Goal: Task Accomplishment & Management: Manage account settings

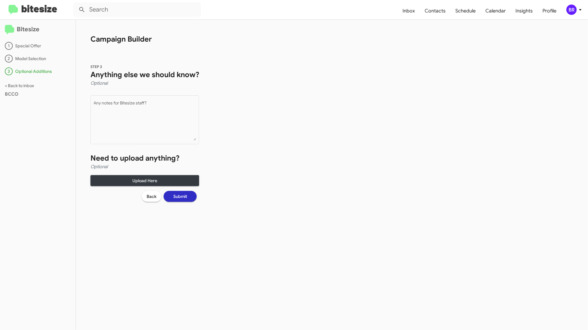
click at [579, 15] on mat-toolbar "Inbox Contacts Schedule Calendar Insights Profile BR" at bounding box center [294, 9] width 588 height 19
click at [578, 9] on icon at bounding box center [580, 9] width 7 height 7
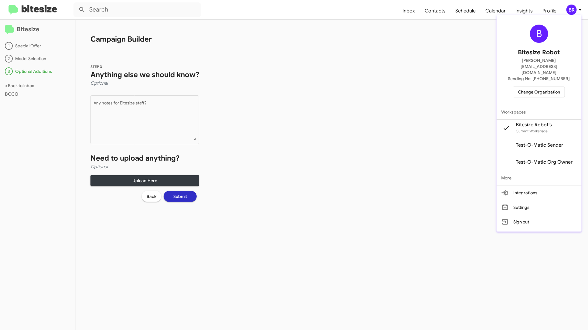
click at [551, 87] on span "Change Organization" at bounding box center [539, 92] width 42 height 10
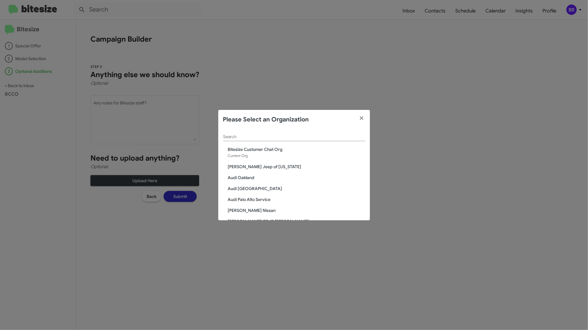
click at [318, 129] on div "Search" at bounding box center [294, 135] width 142 height 12
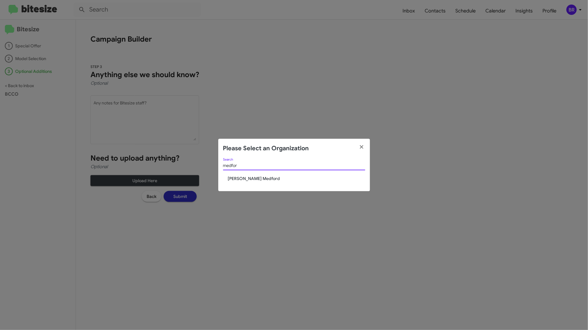
type input "medfor"
click at [254, 178] on span "[PERSON_NAME] Medford" at bounding box center [296, 178] width 137 height 6
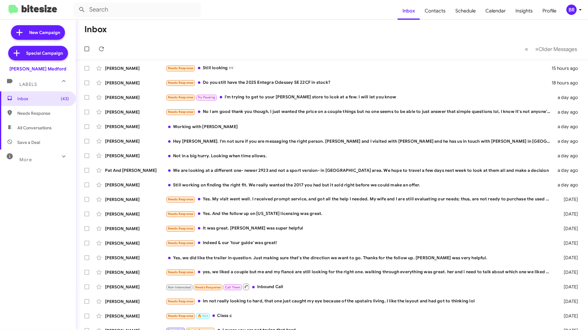
click at [573, 12] on div "BR" at bounding box center [571, 10] width 10 height 10
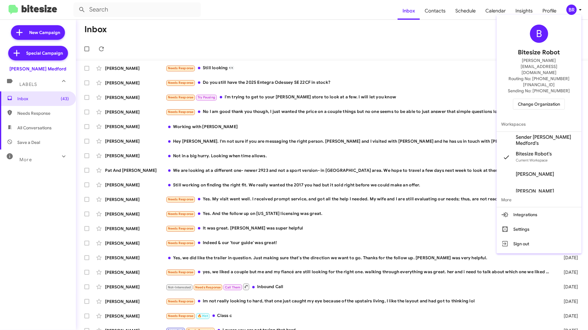
click at [524, 134] on span "Sender Johnson RV Medford's" at bounding box center [546, 140] width 61 height 12
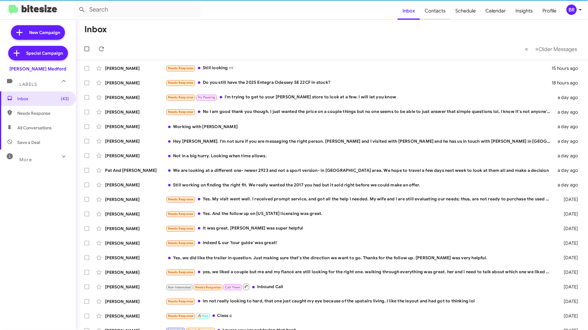
click at [442, 13] on span "Contacts" at bounding box center [435, 11] width 31 height 18
type input "in:groups"
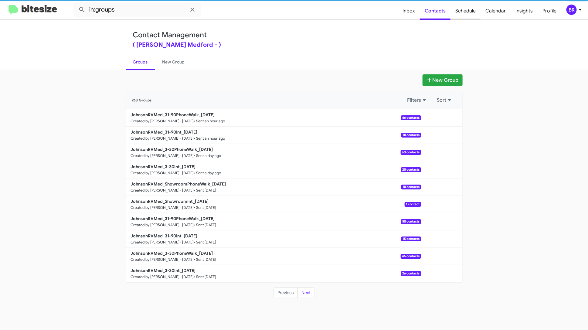
click at [471, 16] on span "Schedule" at bounding box center [465, 11] width 30 height 18
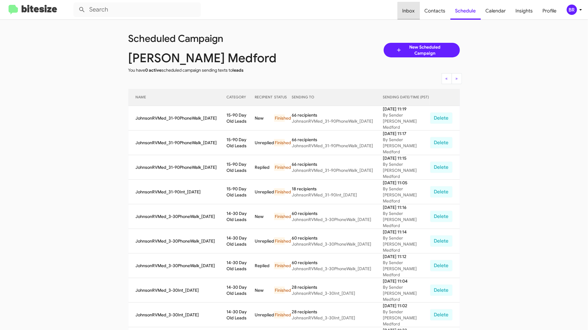
click at [413, 13] on span "Inbox" at bounding box center [409, 11] width 22 height 18
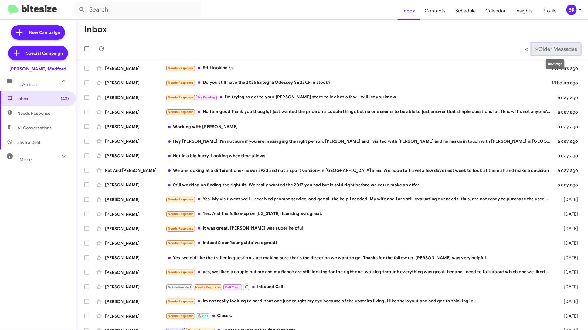
click at [553, 53] on button "» Next Older Messages" at bounding box center [555, 49] width 49 height 12
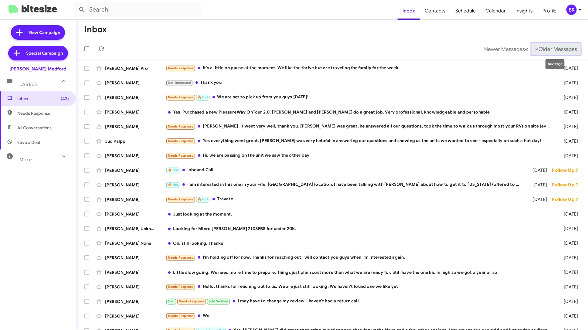
click at [531, 54] on button "» Next Older Messages" at bounding box center [555, 49] width 49 height 12
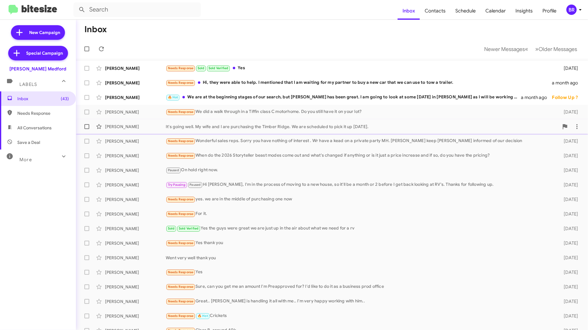
click at [423, 129] on div "It's going well. My wife and I are purchasing the Timber Ridge. We are schedule…" at bounding box center [362, 127] width 393 height 6
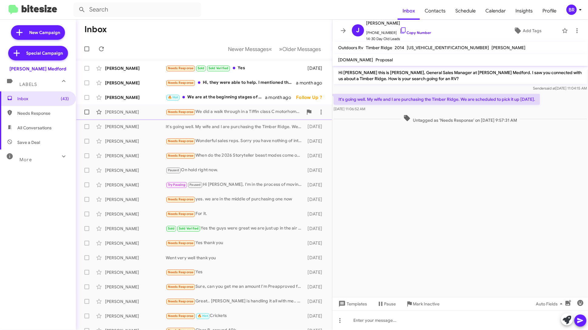
click at [277, 116] on div "Dave Restad Needs Response We did a walk through in a Tiffin class C motorhome.…" at bounding box center [204, 112] width 246 height 12
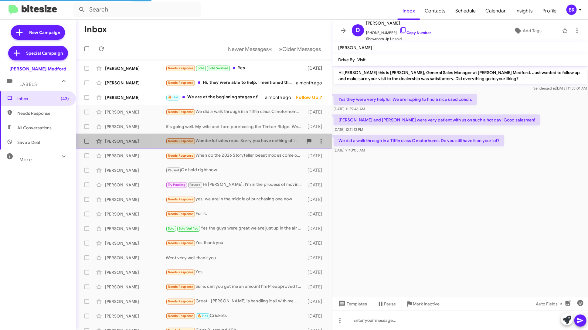
click at [263, 141] on div "Needs Response Wonderful sales reps. Sorry you have nothing of interest . Wr ha…" at bounding box center [234, 140] width 137 height 7
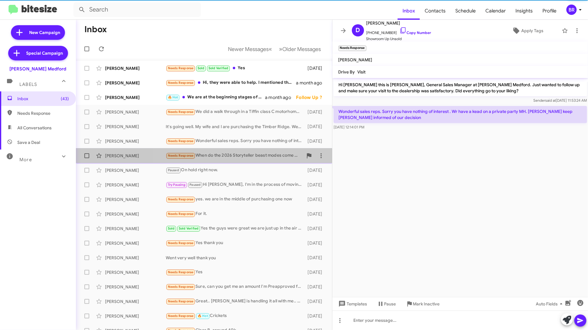
click at [260, 153] on div "Needs Response When do the 2026 Storyteller beast modes come out and what's cha…" at bounding box center [234, 155] width 137 height 7
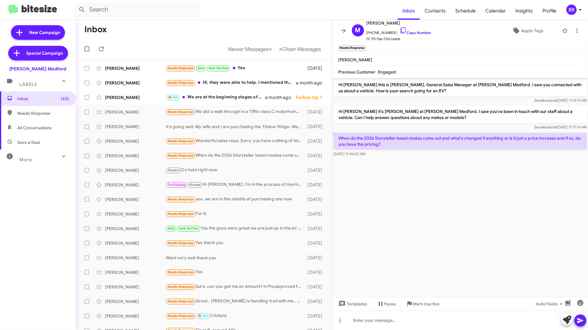
click at [577, 10] on icon at bounding box center [580, 9] width 7 height 7
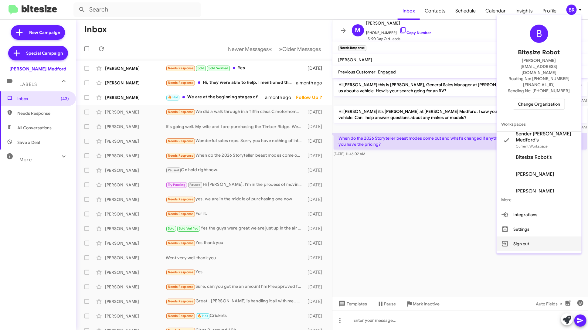
click at [522, 236] on button "Sign out" at bounding box center [539, 243] width 85 height 15
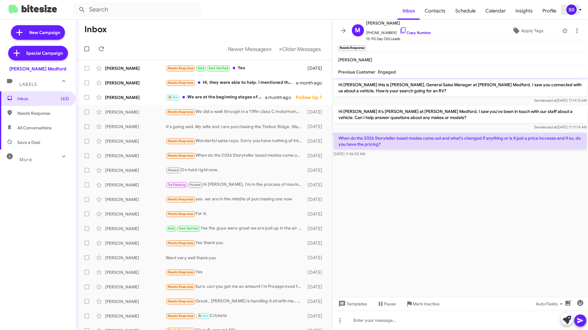
click at [580, 8] on icon at bounding box center [580, 9] width 7 height 7
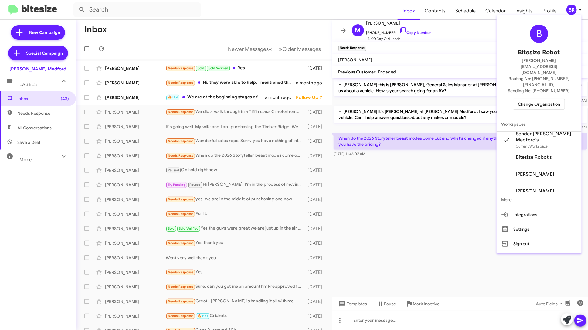
click at [534, 99] on span "Change Organization" at bounding box center [539, 104] width 42 height 10
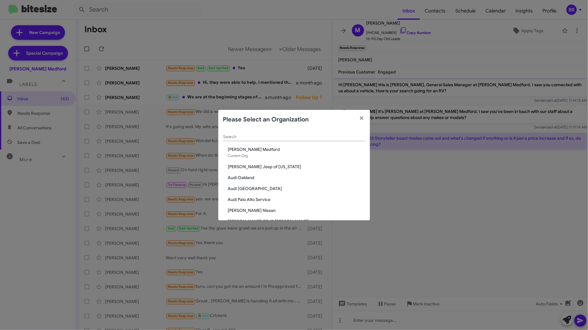
click at [286, 138] on input "Search" at bounding box center [294, 136] width 142 height 5
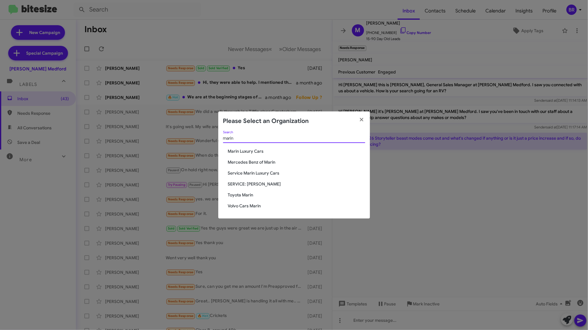
type input "marin"
click at [249, 152] on span "Marin Luxury Cars" at bounding box center [296, 151] width 137 height 6
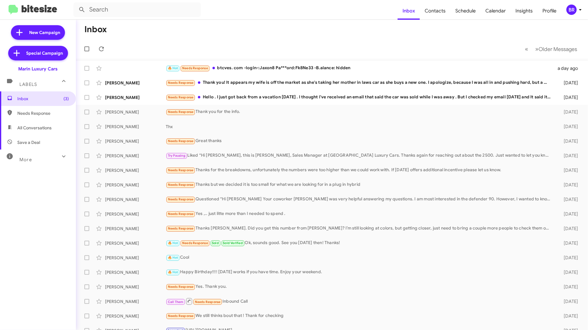
click at [570, 12] on div "BR" at bounding box center [571, 10] width 10 height 10
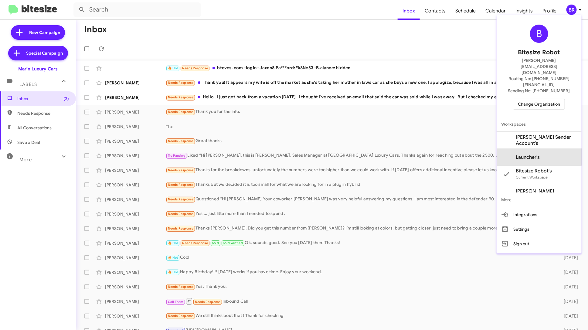
click at [531, 154] on span "Launcher's" at bounding box center [528, 157] width 24 height 6
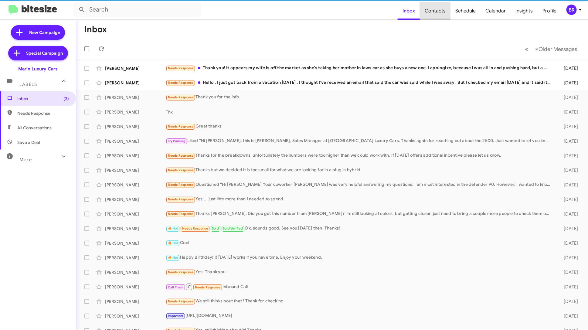
click at [437, 12] on span "Contacts" at bounding box center [435, 11] width 31 height 18
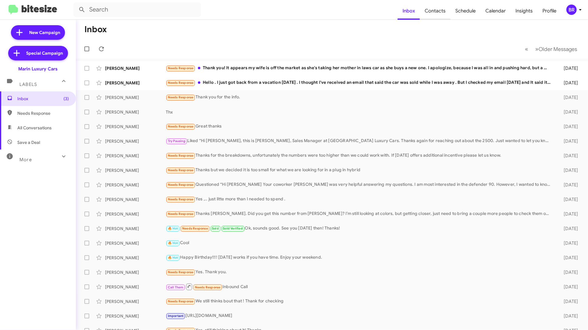
type input "in:groups"
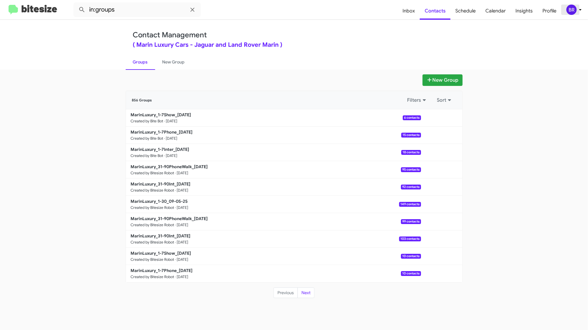
click at [579, 8] on icon at bounding box center [580, 9] width 7 height 7
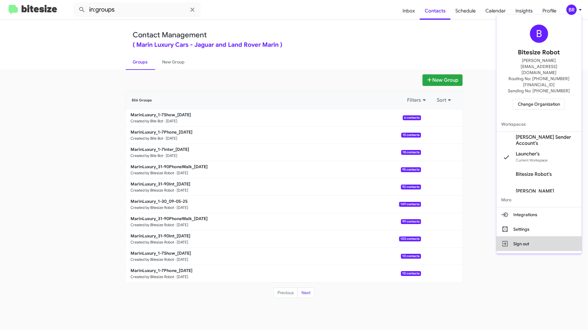
click at [524, 236] on button "Sign out" at bounding box center [539, 243] width 85 height 15
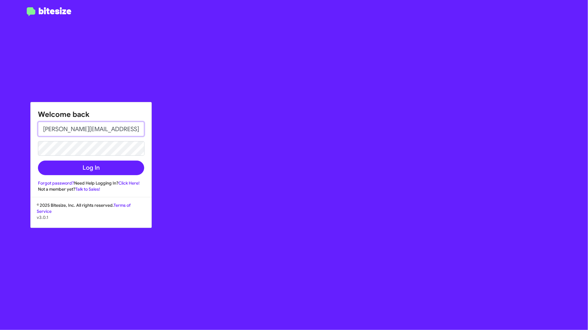
click at [117, 131] on input "[PERSON_NAME][EMAIL_ADDRESS][DOMAIN_NAME]" at bounding box center [91, 129] width 106 height 15
type input "[EMAIL_ADDRESS][DOMAIN_NAME]"
click at [119, 168] on button "Log In" at bounding box center [91, 168] width 106 height 15
